Goal: Communication & Community: Ask a question

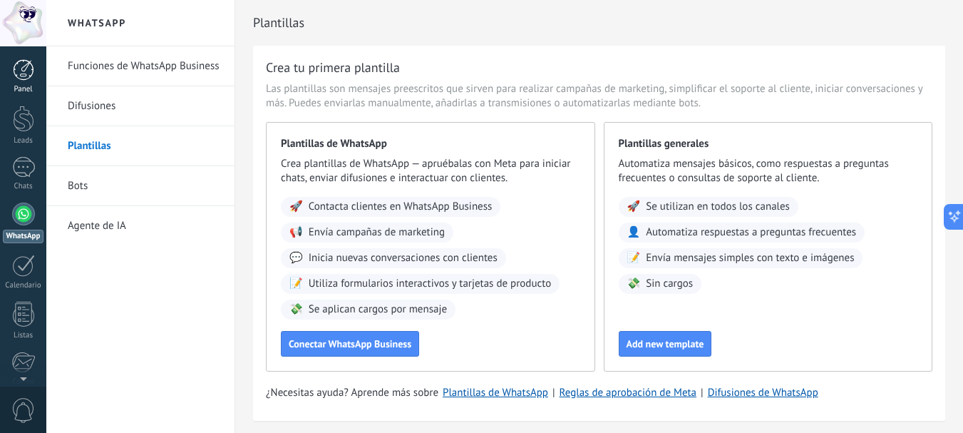
click at [25, 73] on div at bounding box center [23, 69] width 21 height 21
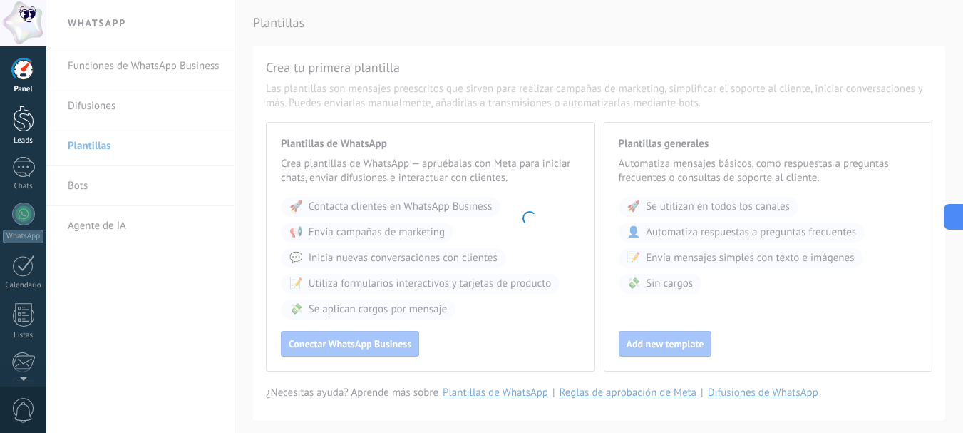
scroll to position [160, 0]
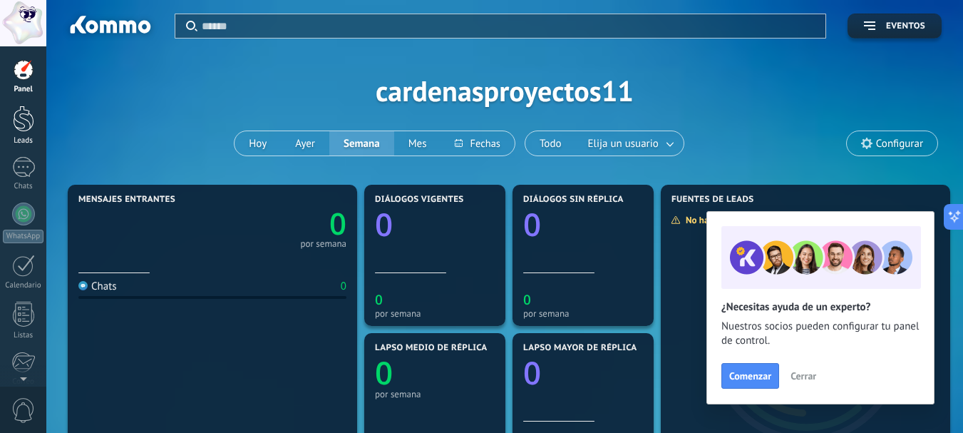
click at [13, 121] on div at bounding box center [23, 119] width 21 height 26
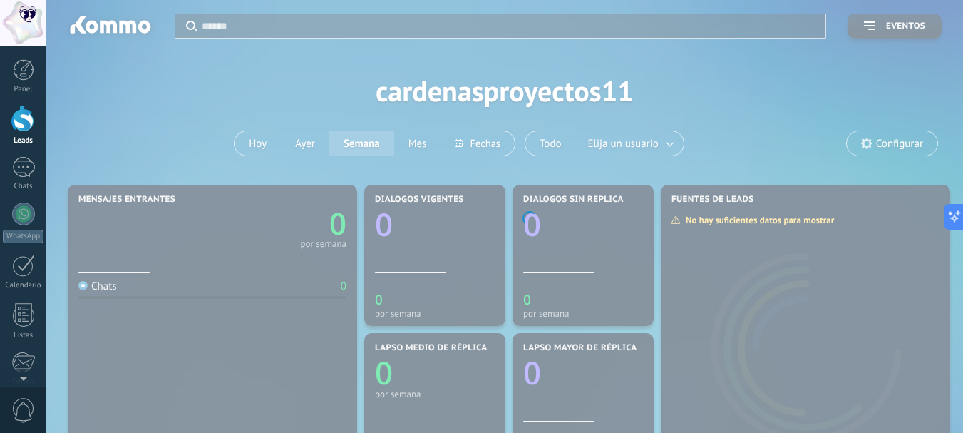
click at [20, 28] on div at bounding box center [23, 23] width 46 height 46
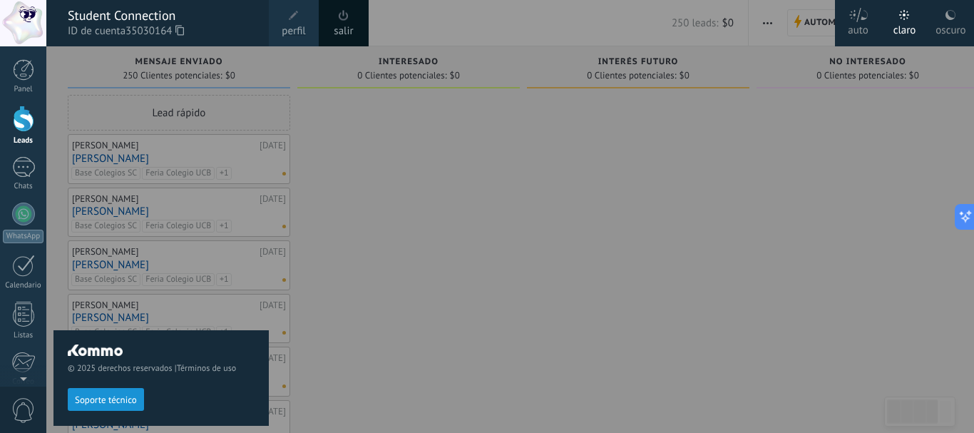
click at [296, 16] on span at bounding box center [294, 16] width 10 height 10
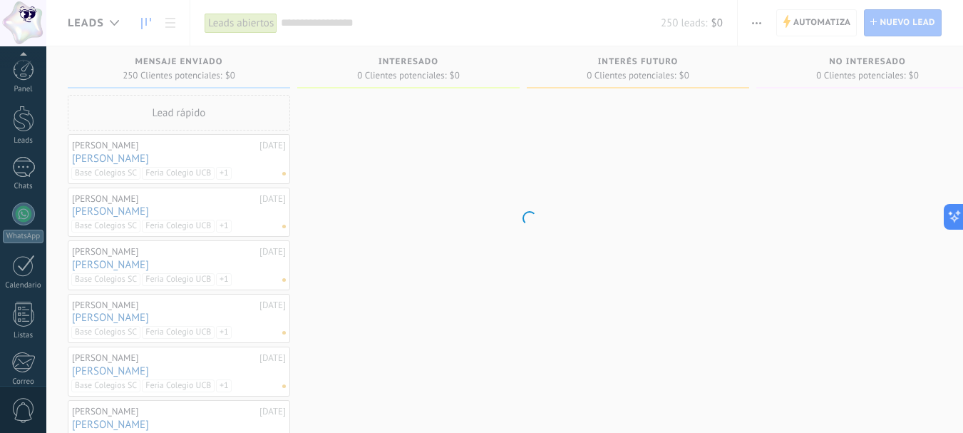
scroll to position [160, 0]
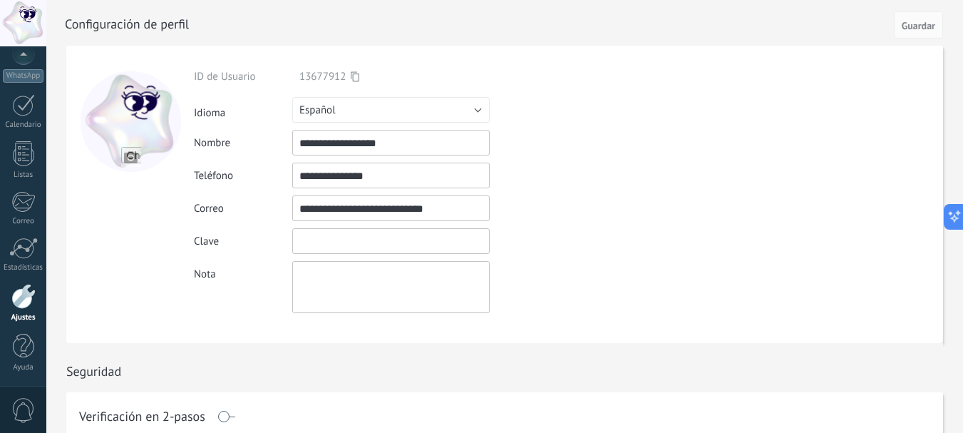
click at [328, 252] on input "textbox" at bounding box center [390, 241] width 197 height 26
click at [322, 292] on textarea at bounding box center [390, 287] width 197 height 52
click at [613, 240] on div "Clave" at bounding box center [424, 241] width 461 height 26
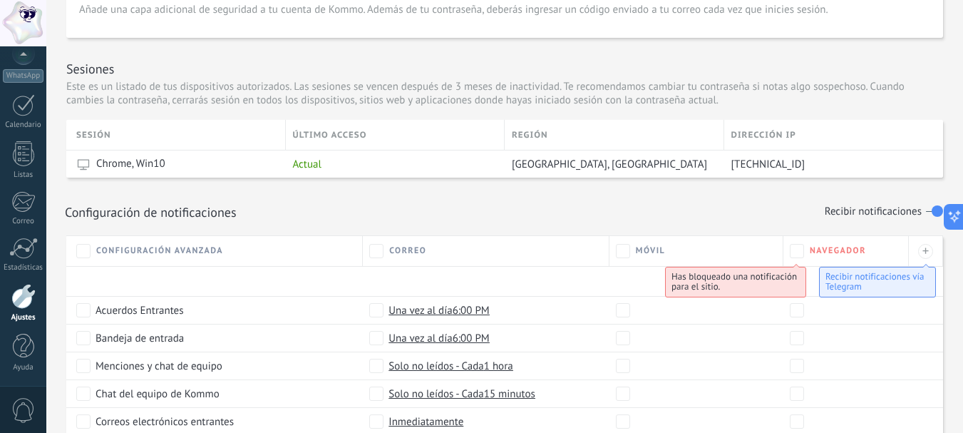
click at [34, 15] on div at bounding box center [23, 23] width 46 height 46
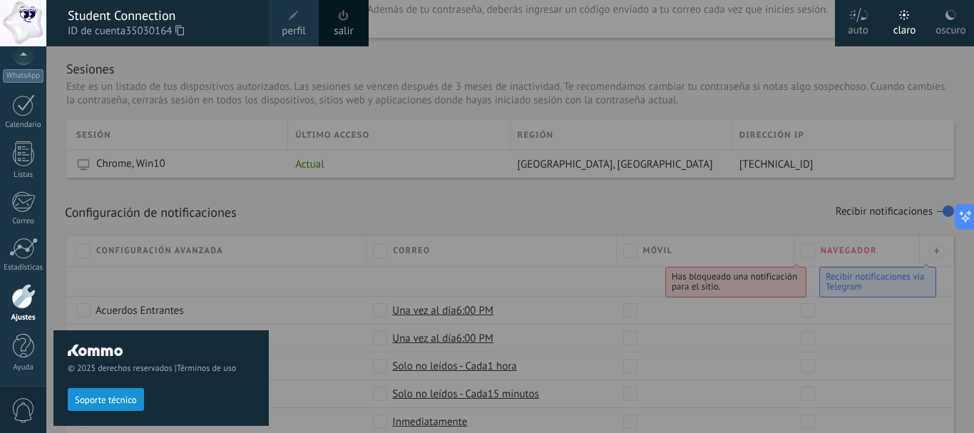
click at [291, 26] on span "perfil" at bounding box center [294, 32] width 24 height 16
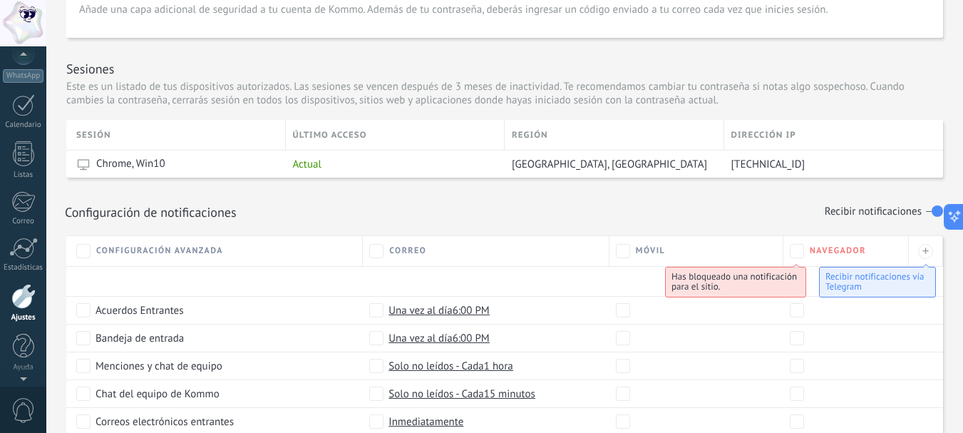
scroll to position [143, 0]
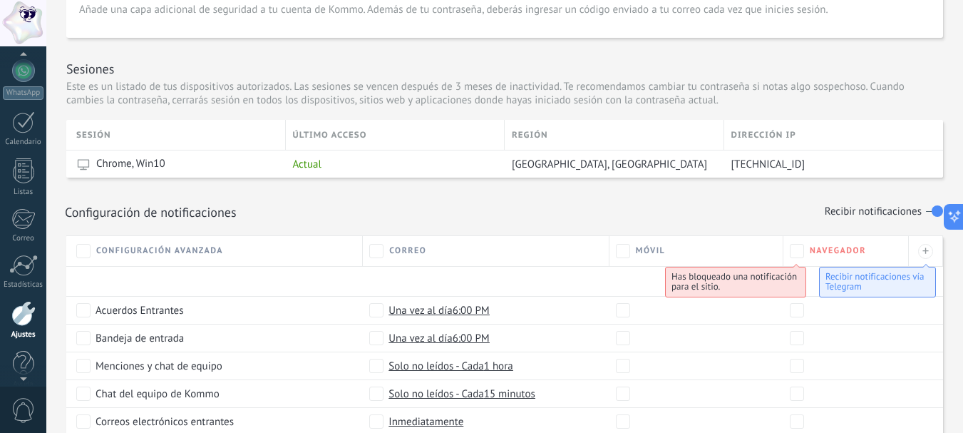
click at [14, 17] on div at bounding box center [23, 23] width 46 height 46
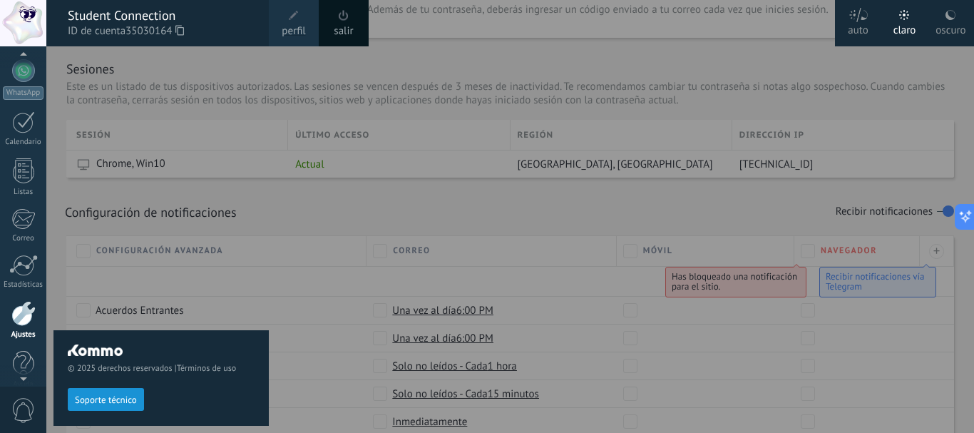
click at [121, 396] on span "Soporte técnico" at bounding box center [106, 400] width 62 height 10
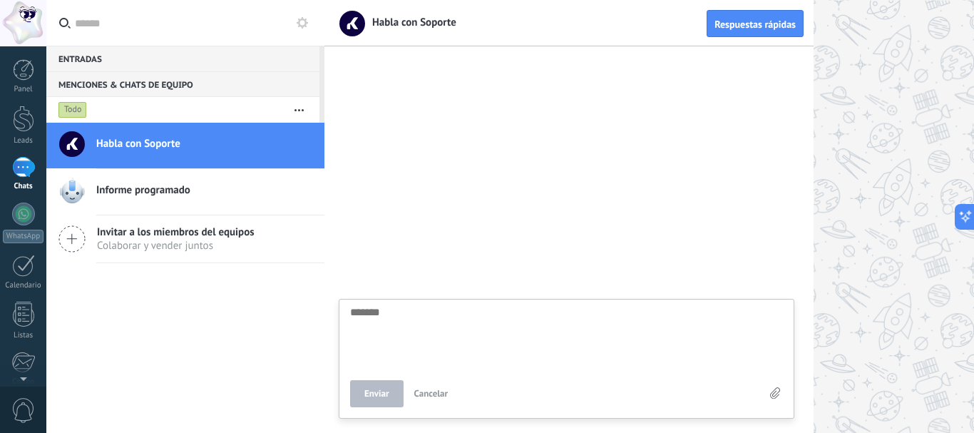
click at [34, 409] on span "0" at bounding box center [23, 410] width 24 height 25
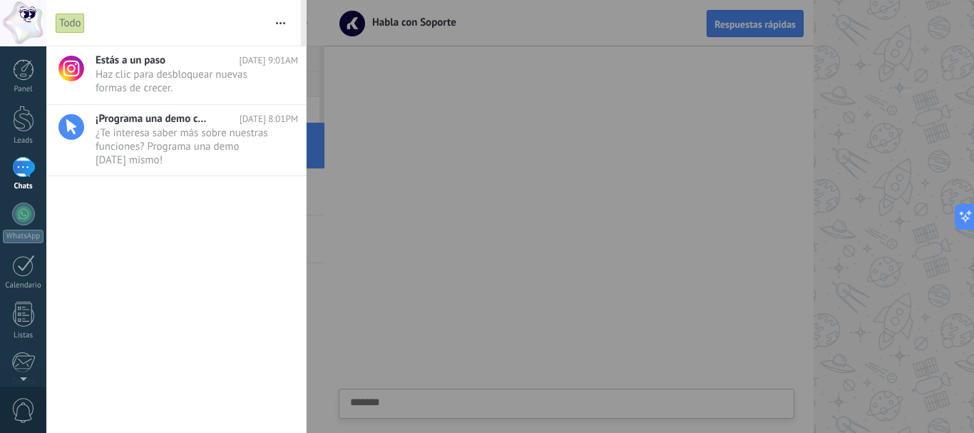
click at [838, 220] on div at bounding box center [487, 216] width 974 height 433
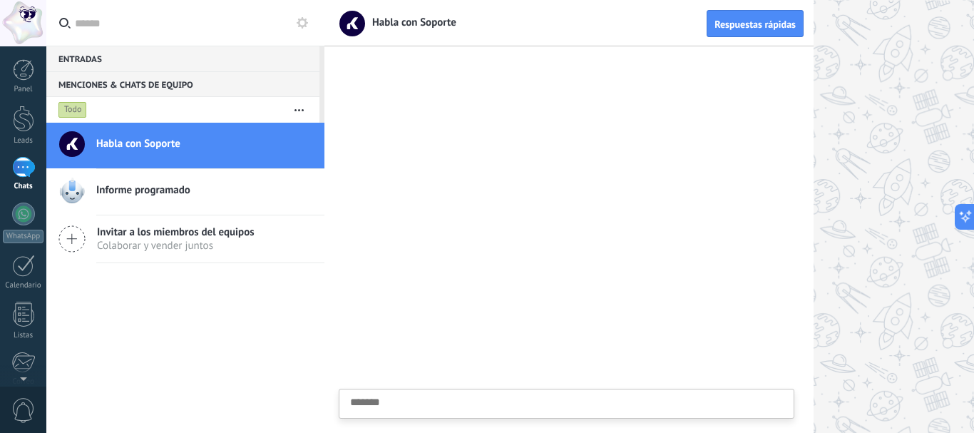
click at [502, 404] on textarea at bounding box center [566, 425] width 433 height 58
type textarea "*******"
